Goal: Task Accomplishment & Management: Manage account settings

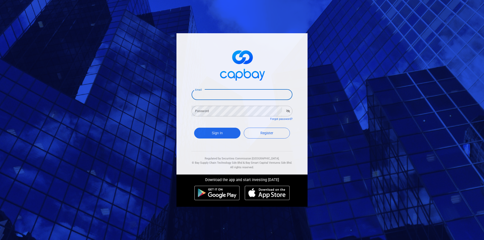
click at [207, 94] on input "Email" at bounding box center [242, 94] width 101 height 11
click at [210, 95] on input "Email" at bounding box center [242, 94] width 101 height 11
type input "[EMAIL_ADDRESS][DOMAIN_NAME]"
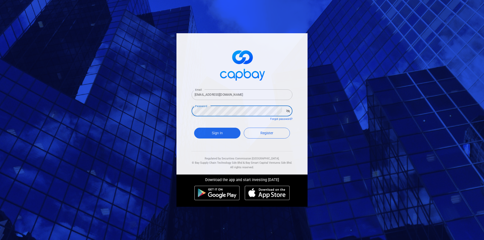
click at [194, 128] on button "Sign In" at bounding box center [217, 133] width 46 height 11
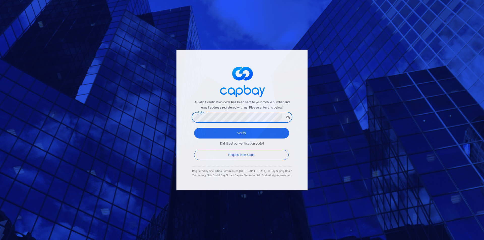
click at [194, 128] on button "Verify" at bounding box center [241, 133] width 95 height 11
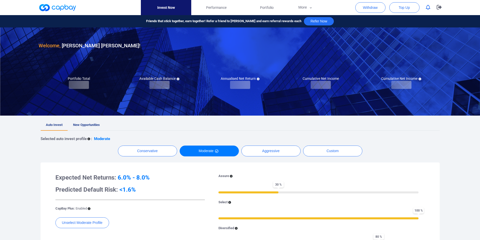
checkbox input "true"
